Goal: Task Accomplishment & Management: Complete application form

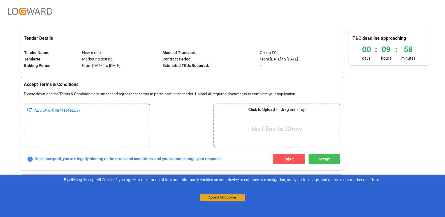
click at [215, 199] on button "Accept All Cookies" at bounding box center [222, 197] width 45 height 7
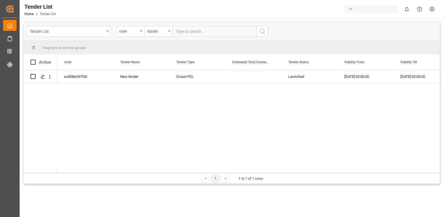
click at [102, 33] on div "Tender List" at bounding box center [67, 30] width 75 height 7
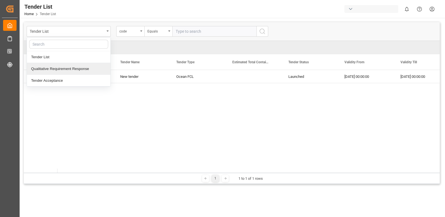
click at [82, 68] on div "Qualitative Requirement Response" at bounding box center [69, 69] width 84 height 12
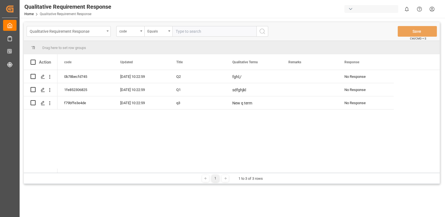
click at [101, 31] on div "Qualitative Requirement Response" at bounding box center [67, 30] width 75 height 7
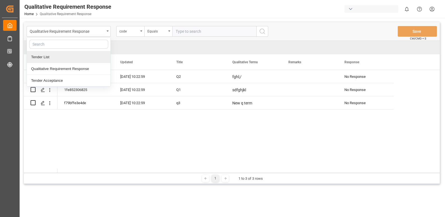
click at [64, 59] on div "Tender List" at bounding box center [69, 57] width 84 height 12
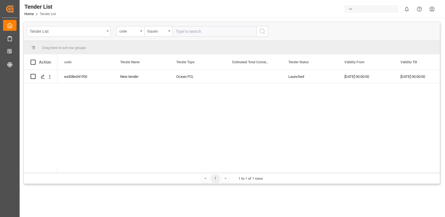
click at [93, 33] on div "Tender List" at bounding box center [67, 30] width 75 height 7
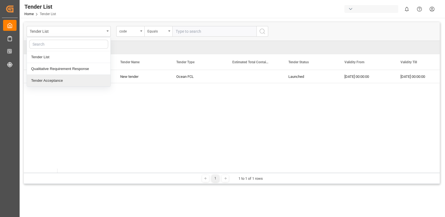
click at [54, 77] on div "Tender Acceptance" at bounding box center [69, 81] width 84 height 12
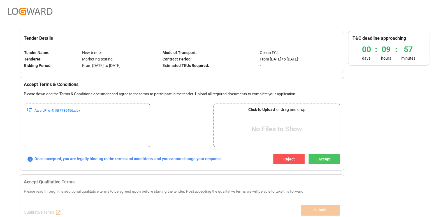
click at [326, 159] on button "Accept" at bounding box center [324, 159] width 31 height 11
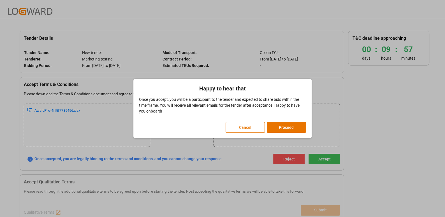
click at [248, 123] on button "Cancel" at bounding box center [245, 127] width 39 height 11
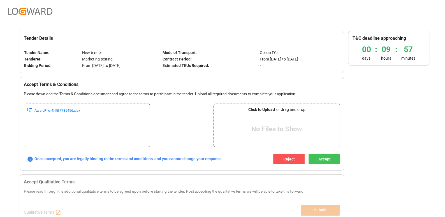
scroll to position [13, 0]
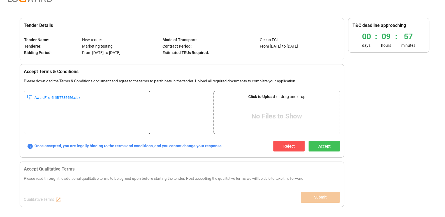
click at [264, 95] on b "Click to Upload" at bounding box center [262, 97] width 27 height 6
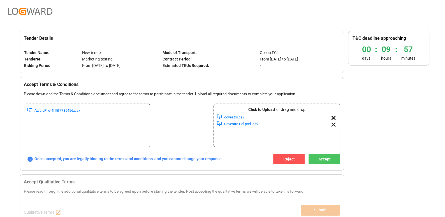
click at [325, 156] on button "Accept" at bounding box center [324, 159] width 31 height 11
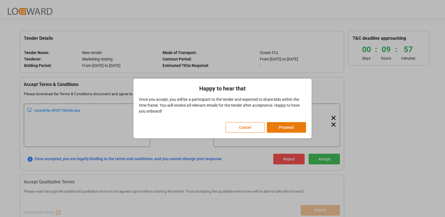
click at [293, 128] on button "Proceed" at bounding box center [286, 127] width 39 height 11
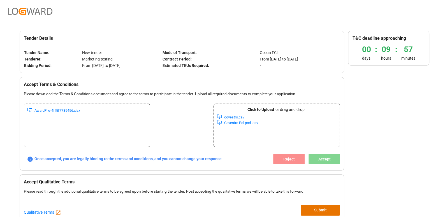
scroll to position [13, 0]
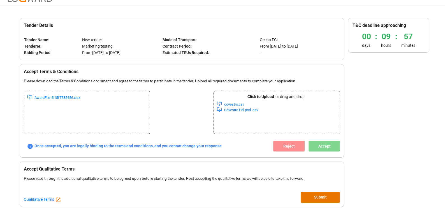
click at [34, 200] on link "Qualitative Terms" at bounding box center [42, 200] width 37 height 6
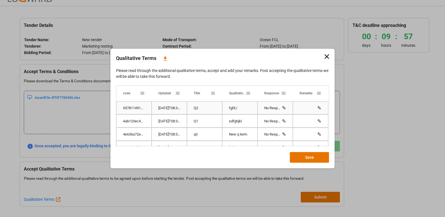
scroll to position [34, 0]
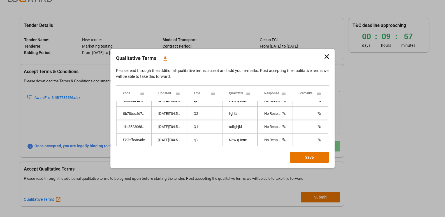
click at [165, 59] on icon at bounding box center [165, 59] width 6 height 6
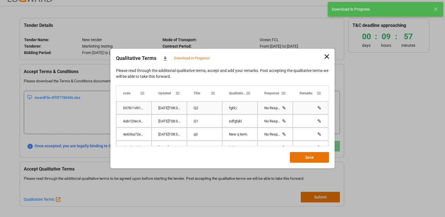
click at [287, 107] on div "No Response ✎" at bounding box center [275, 108] width 35 height 13
click at [285, 108] on div "✎" at bounding box center [284, 108] width 4 height 13
click at [285, 108] on span "Press SPACE to select this row." at bounding box center [285, 110] width 5 height 5
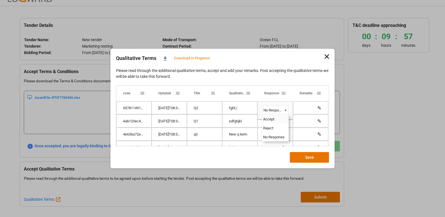
click at [279, 119] on div "Accept" at bounding box center [275, 119] width 27 height 9
click at [277, 119] on div "No Response" at bounding box center [273, 121] width 18 height 13
click at [306, 157] on button "Save" at bounding box center [309, 157] width 39 height 11
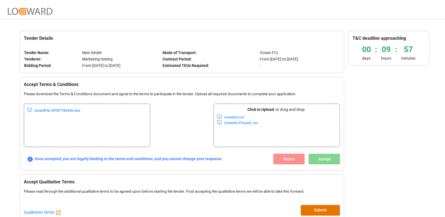
scroll to position [13, 0]
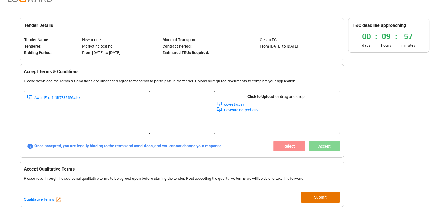
click at [44, 201] on link "Qualitative Terms" at bounding box center [42, 200] width 37 height 6
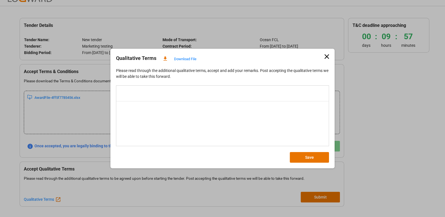
scroll to position [0, 0]
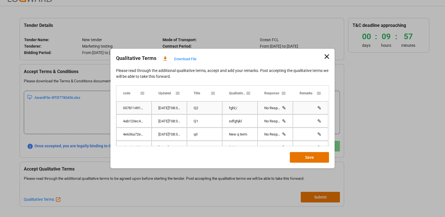
click at [285, 108] on div "✎" at bounding box center [284, 108] width 4 height 13
click at [284, 110] on span "Press SPACE to select this row." at bounding box center [285, 110] width 5 height 5
click at [279, 120] on div "Accept" at bounding box center [275, 119] width 27 height 9
click at [265, 120] on div "No Response" at bounding box center [273, 121] width 18 height 13
click at [305, 155] on button "Save" at bounding box center [309, 157] width 39 height 11
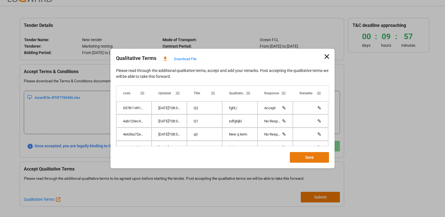
scroll to position [13, 0]
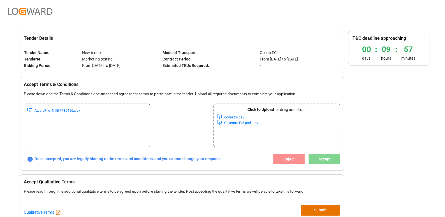
scroll to position [13, 0]
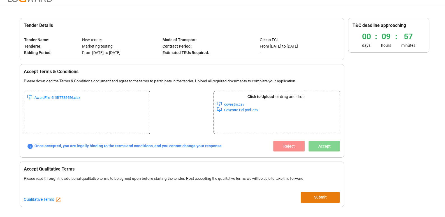
click at [317, 196] on button "Submit" at bounding box center [320, 197] width 39 height 11
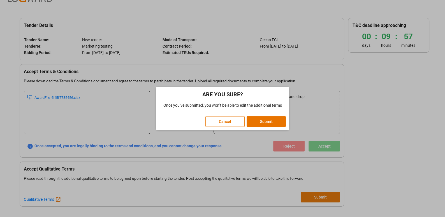
scroll to position [0, 0]
click at [259, 123] on button "Submit" at bounding box center [266, 121] width 39 height 11
